Goal: Navigation & Orientation: Find specific page/section

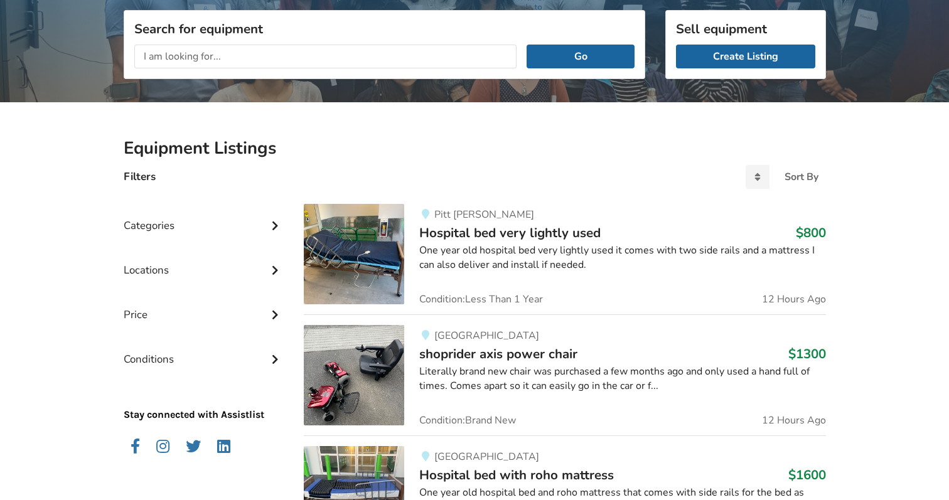
scroll to position [158, 0]
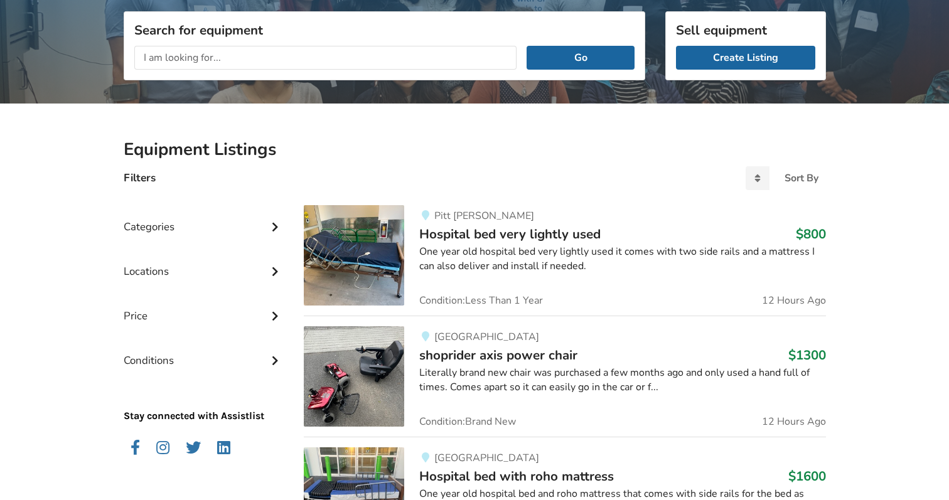
click at [270, 222] on icon at bounding box center [275, 225] width 13 height 11
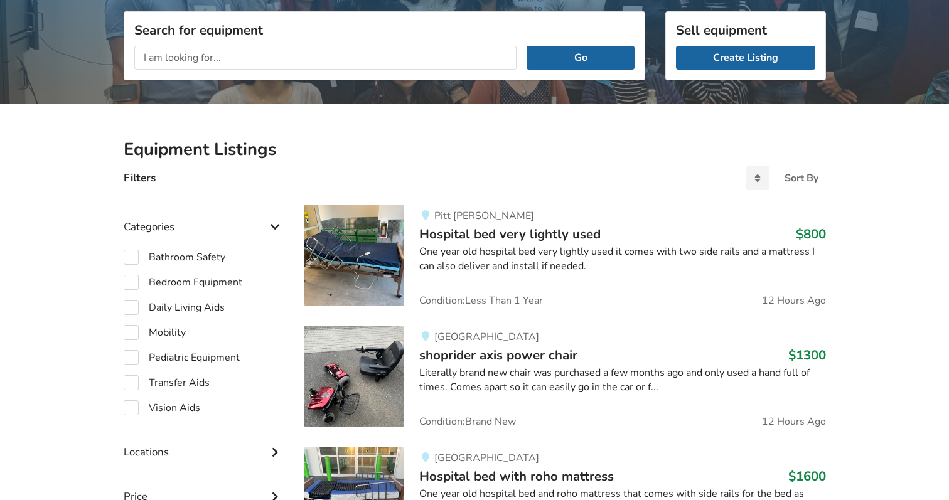
click at [311, 156] on h2 "Equipment Listings" at bounding box center [475, 150] width 702 height 22
